Goal: Task Accomplishment & Management: Manage account settings

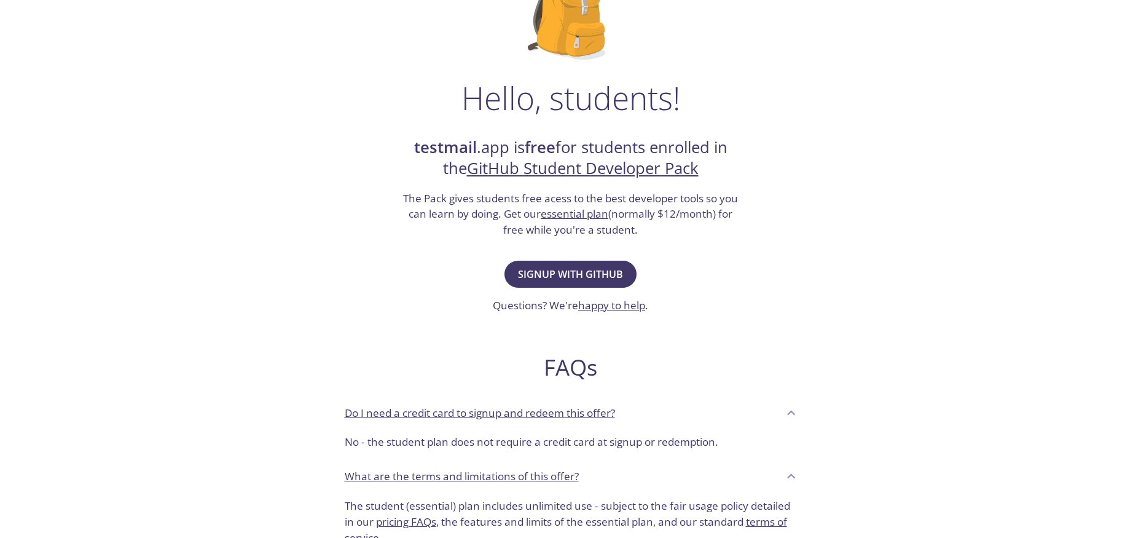
scroll to position [140, 0]
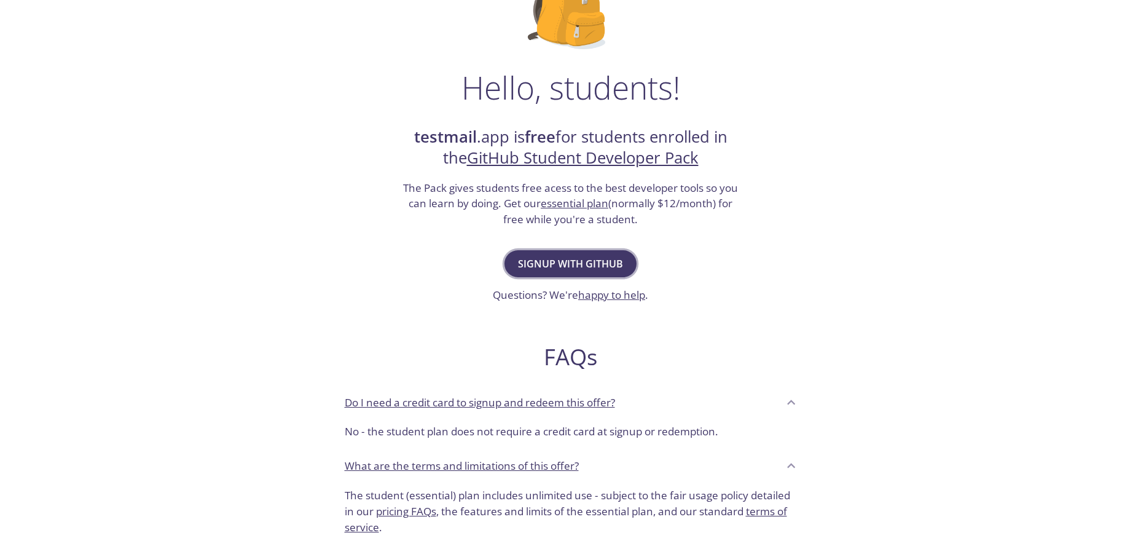
click at [606, 259] on span "Signup with GitHub" at bounding box center [570, 263] width 105 height 17
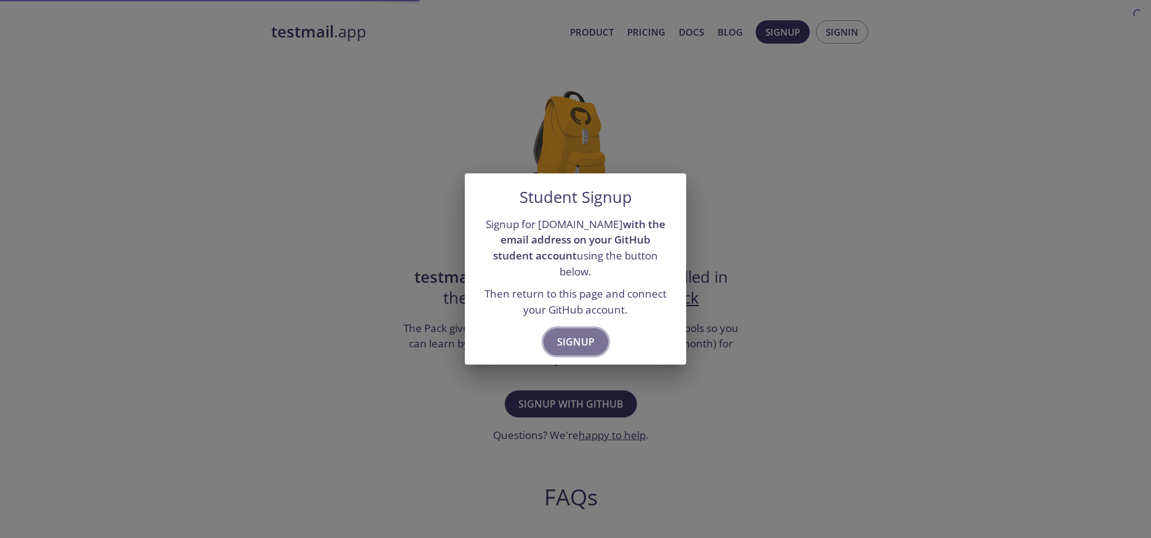
click at [596, 328] on button "Signup" at bounding box center [575, 341] width 65 height 27
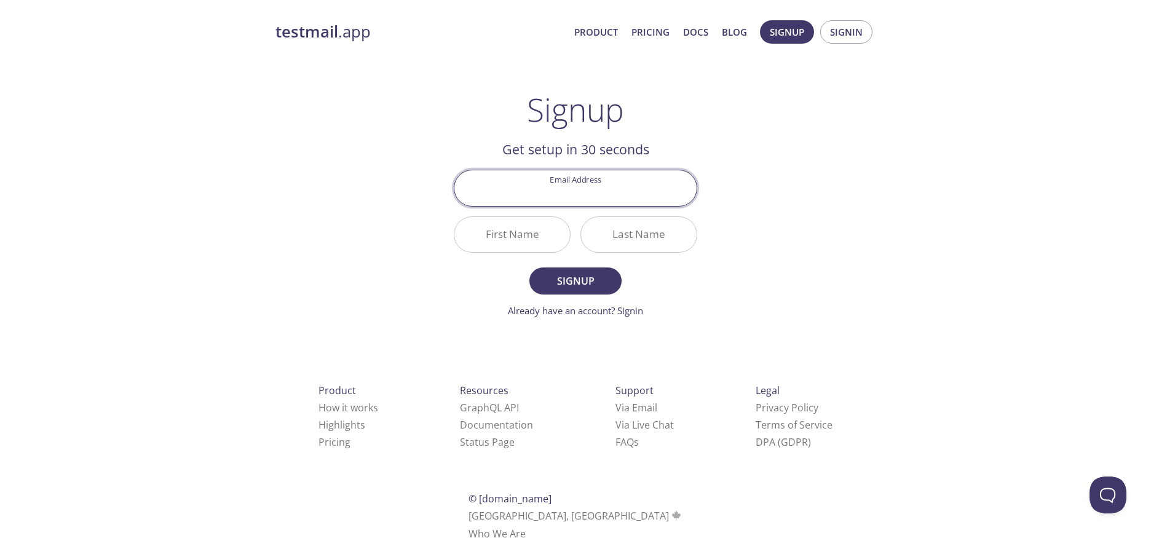
click at [586, 184] on input "Email Address" at bounding box center [575, 187] width 242 height 35
click at [849, 210] on div "testmail .app Product Pricing Docs Blog Signup Signin Signup Get setup in 30 se…" at bounding box center [575, 294] width 629 height 564
click at [625, 315] on link "Already have an account? Signin" at bounding box center [575, 310] width 135 height 12
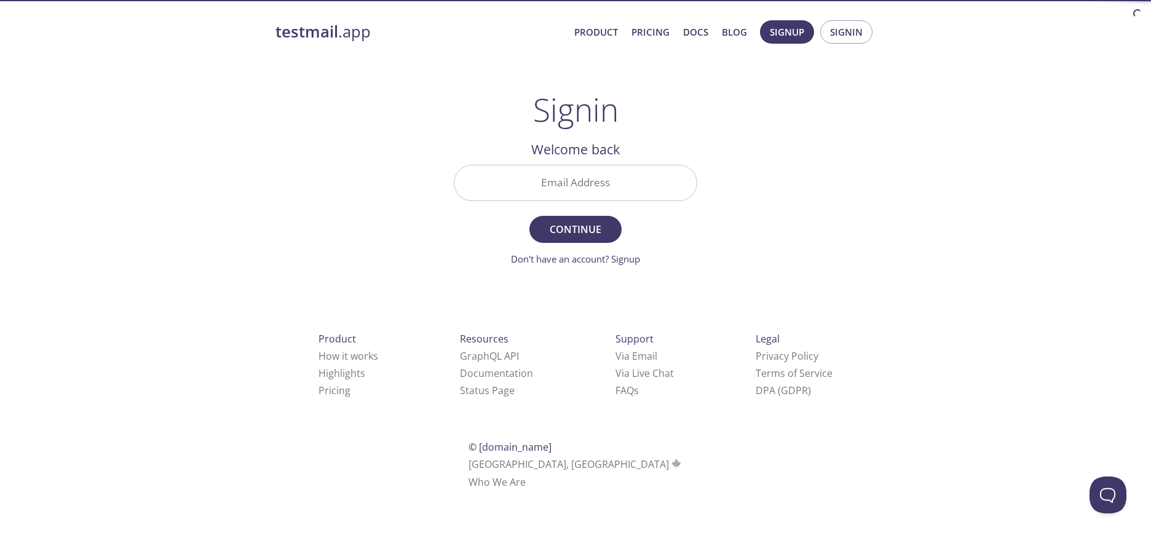
click at [591, 184] on input "Email Address" at bounding box center [575, 182] width 242 height 35
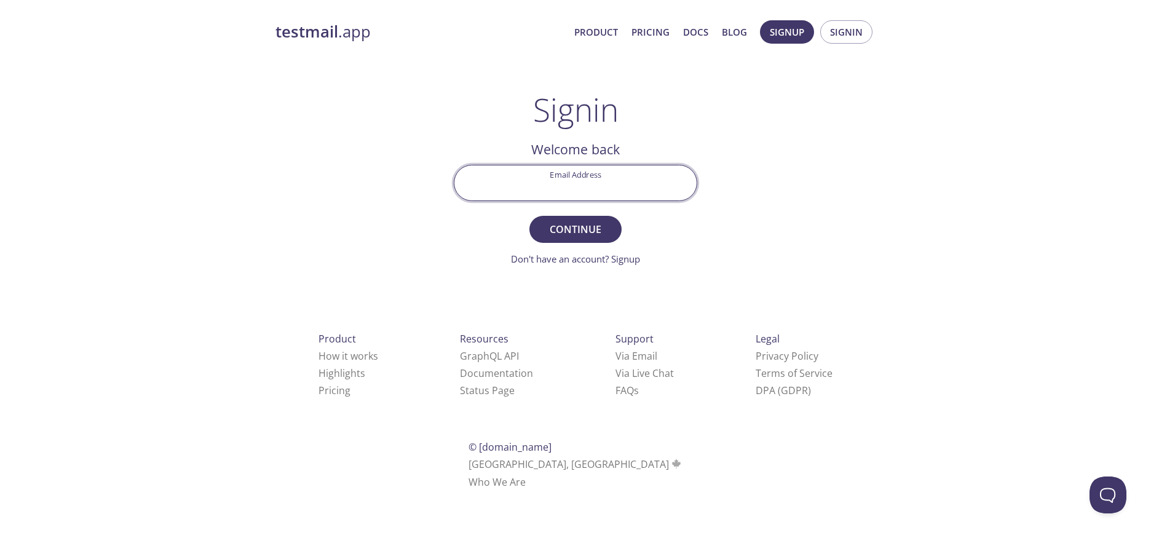
click at [837, 214] on div "testmail .app Product Pricing Docs Blog Signup Signin Signin Welcome back Email…" at bounding box center [575, 268] width 629 height 513
click at [305, 38] on strong "testmail" at bounding box center [306, 32] width 63 height 22
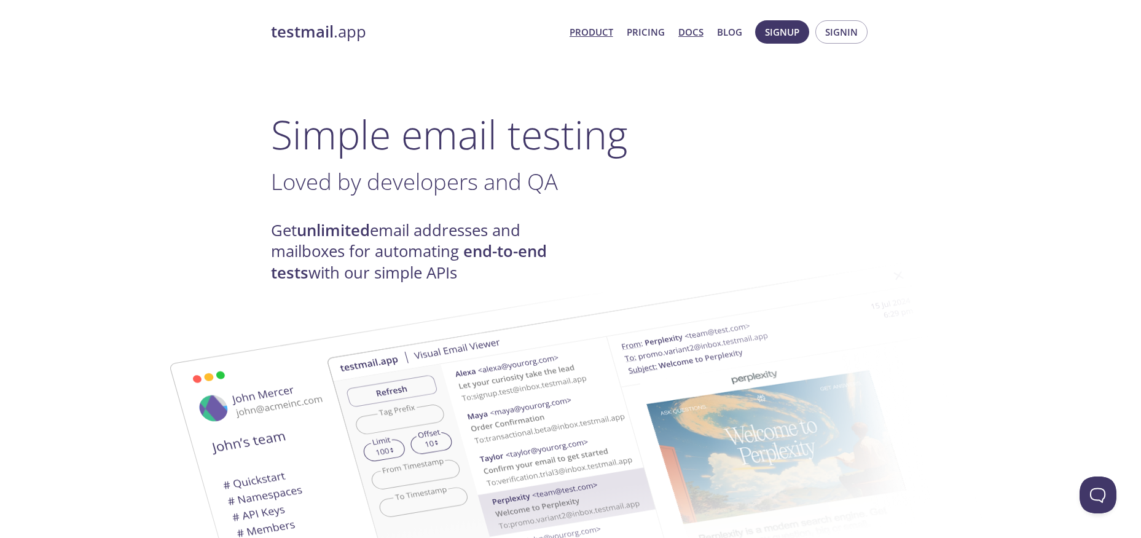
click at [696, 32] on link "Docs" at bounding box center [691, 32] width 25 height 16
